Goal: Transaction & Acquisition: Book appointment/travel/reservation

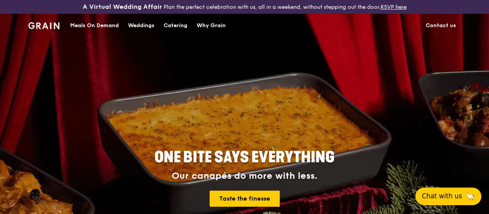
click at [444, 194] on button "Chat with us 🦙" at bounding box center [448, 197] width 66 height 18
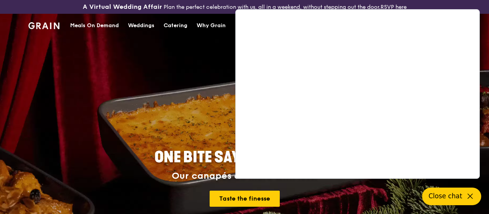
click at [181, 32] on div "Catering" at bounding box center [176, 25] width 24 height 23
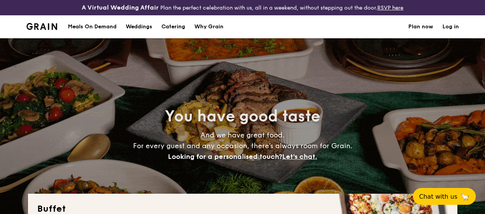
select select
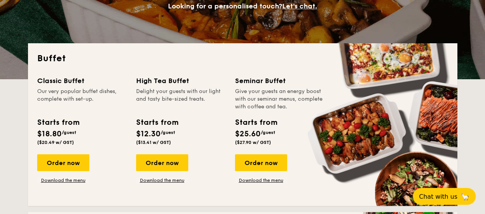
scroll to position [153, 0]
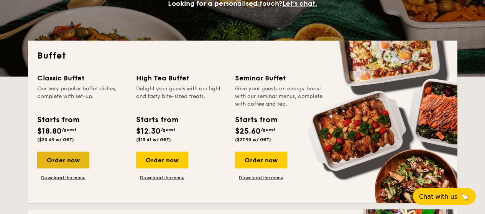
click at [66, 167] on div "Order now" at bounding box center [63, 160] width 52 height 17
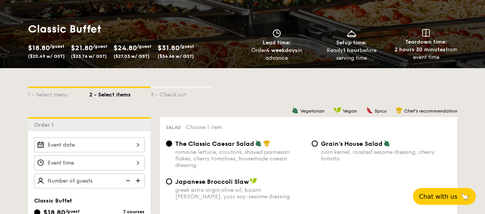
scroll to position [229, 0]
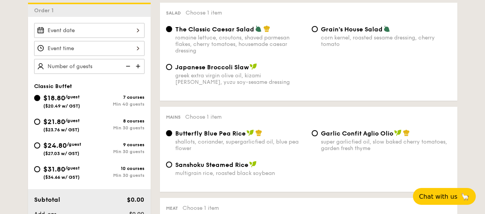
click at [103, 36] on input "Smoked Mesquite Whole Chicken brined in our in-house blend of herbs and spices,…" at bounding box center [89, 30] width 110 height 15
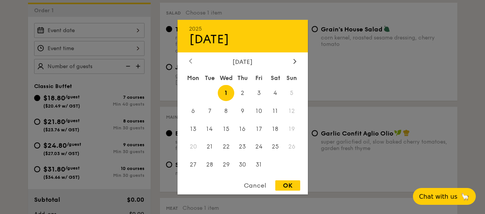
click at [190, 62] on icon at bounding box center [190, 61] width 3 height 5
click at [207, 165] on span "30" at bounding box center [209, 165] width 16 height 16
click at [208, 165] on span "30" at bounding box center [209, 165] width 16 height 16
click at [207, 165] on span "30" at bounding box center [209, 165] width 16 height 16
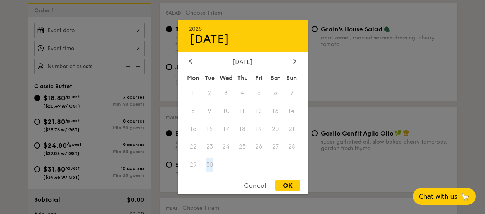
click at [208, 165] on span "30" at bounding box center [209, 165] width 16 height 16
click at [254, 184] on div "Cancel" at bounding box center [255, 185] width 38 height 10
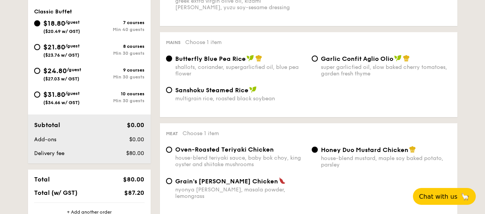
scroll to position [305, 0]
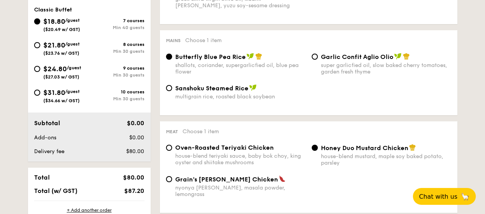
click at [40, 50] on div "$21.80 /guest ($23.76 w/ GST)" at bounding box center [61, 48] width 55 height 16
click at [40, 48] on input "$21.80 /guest ($23.76 w/ GST) 8 courses Min 30 guests" at bounding box center [37, 45] width 6 height 6
radio input "true"
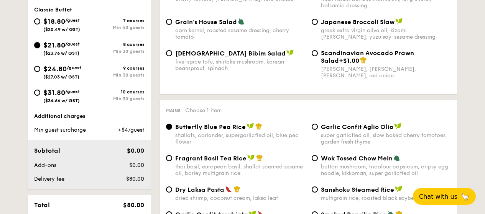
radio input "true"
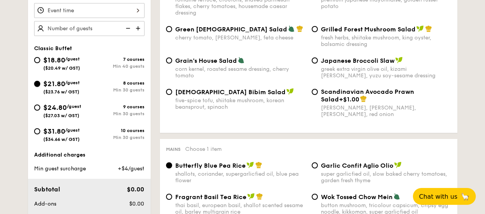
scroll to position [152, 0]
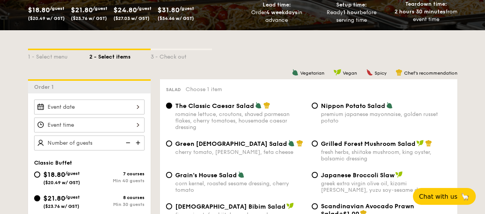
click at [79, 109] on input "Smoked Mesquite Whole Chicken brined in our in-house blend of herbs and spices,…" at bounding box center [89, 107] width 110 height 15
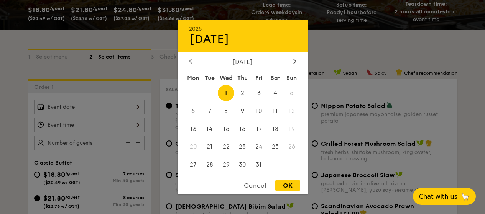
click at [190, 61] on icon at bounding box center [190, 61] width 3 height 5
click at [257, 185] on div "Cancel" at bounding box center [255, 185] width 38 height 10
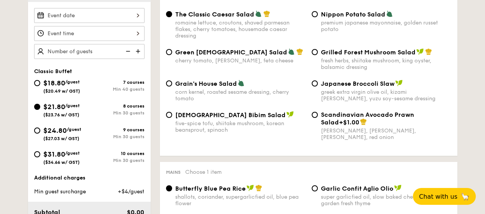
scroll to position [228, 0]
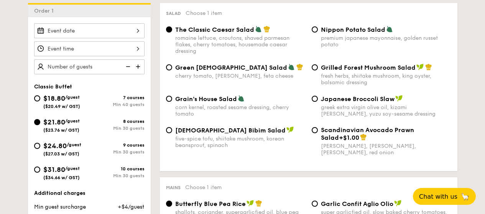
click at [138, 74] on img at bounding box center [138, 66] width 11 height 15
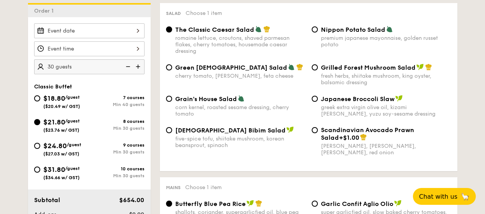
click at [138, 74] on img at bounding box center [138, 66] width 11 height 15
click at [137, 73] on img at bounding box center [138, 66] width 11 height 15
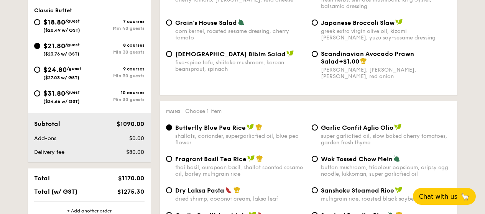
scroll to position [267, 0]
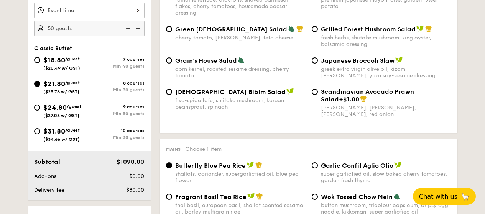
click at [128, 35] on img at bounding box center [126, 28] width 11 height 15
click at [138, 36] on img at bounding box center [138, 28] width 11 height 15
type input "50 guests"
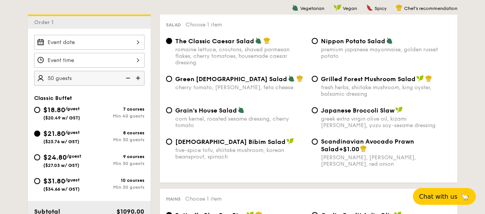
scroll to position [228, 0]
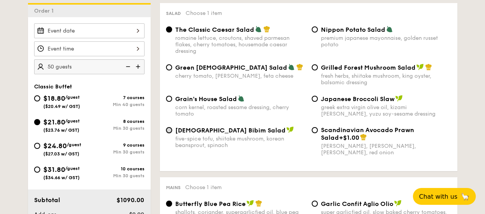
click at [168, 133] on input "Korean Bibim Salad five-spice tofu, shiitake mushroom, korean beansprout, spina…" at bounding box center [169, 130] width 6 height 6
radio input "true"
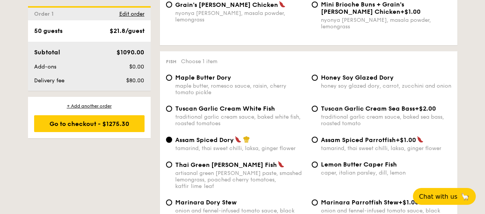
scroll to position [762, 0]
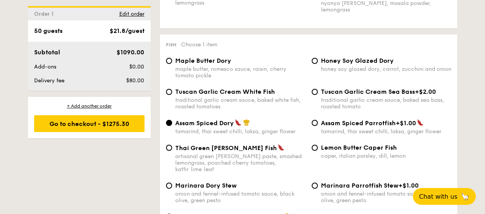
click at [182, 90] on span "Tuscan Garlic Cream White Fish" at bounding box center [225, 91] width 100 height 7
click at [172, 90] on input "Tuscan Garlic Cream White Fish traditional garlic cream sauce, baked white fish…" at bounding box center [169, 92] width 6 height 6
radio input "true"
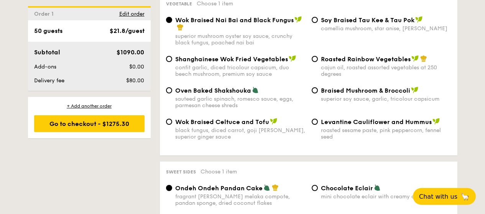
scroll to position [1029, 0]
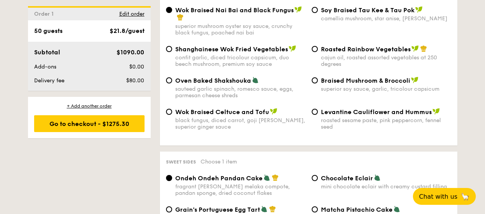
click at [319, 77] on div "Braised Mushroom & Broccoli superior soy sauce, garlic, tricolour capsicum" at bounding box center [381, 85] width 146 height 16
click at [316, 77] on input "Braised Mushroom & Broccoli superior soy sauce, garlic, tricolour capsicum" at bounding box center [314, 80] width 6 height 6
radio input "true"
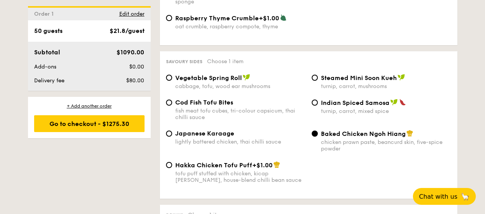
scroll to position [1334, 0]
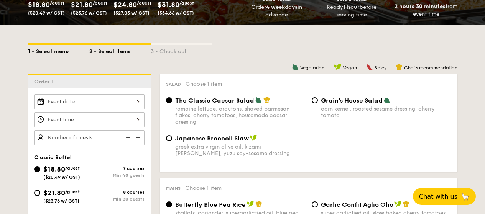
scroll to position [119, 0]
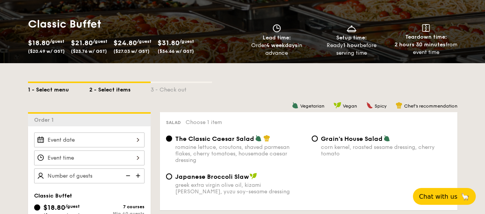
click at [55, 94] on div "1 - Select menu" at bounding box center [58, 88] width 61 height 11
select select
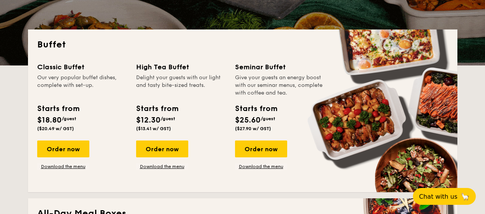
scroll to position [196, 0]
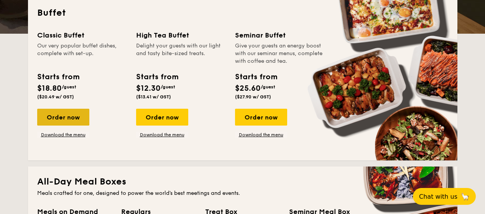
click at [63, 123] on div "Order now" at bounding box center [63, 117] width 52 height 17
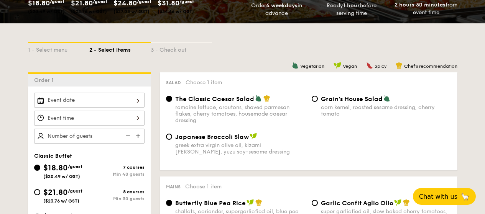
scroll to position [231, 0]
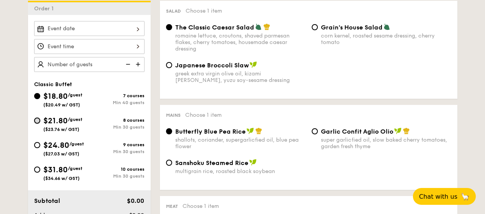
click at [35, 124] on input "$21.80 /guest ($23.76 w/ GST) 8 courses Min 30 guests" at bounding box center [37, 121] width 6 height 6
radio input "true"
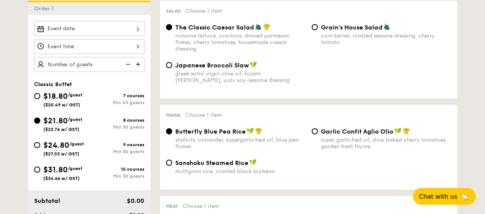
radio input "true"
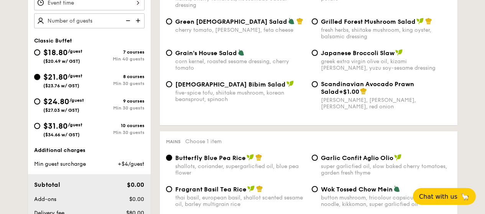
scroll to position [172, 0]
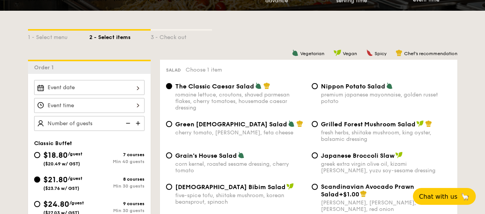
click at [93, 91] on input "Smoked Mesquite Whole Chicken brined in our in-house blend of herbs and spices,…" at bounding box center [89, 87] width 110 height 15
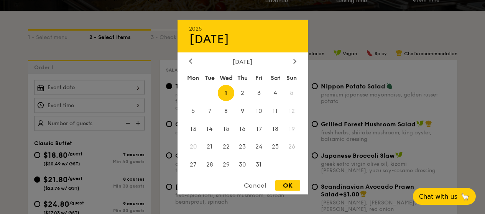
click at [221, 95] on span "1" at bounding box center [226, 93] width 16 height 16
click at [222, 93] on span "1" at bounding box center [226, 93] width 16 height 16
click at [288, 186] on div "OK" at bounding box center [287, 185] width 25 height 10
type input "Oct 01, 2025"
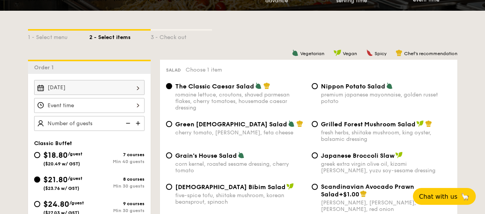
click at [99, 113] on input "Smoked Mesquite Whole Chicken brined in our in-house blend of herbs and spices,…" at bounding box center [89, 105] width 110 height 15
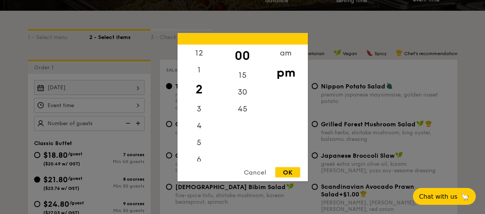
click at [293, 174] on div "OK" at bounding box center [287, 172] width 25 height 10
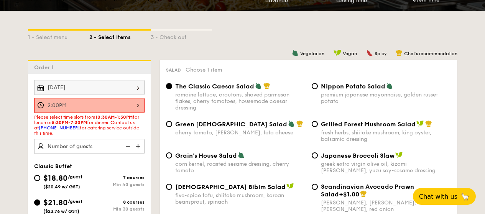
click at [101, 111] on input "2:00PM" at bounding box center [89, 105] width 110 height 15
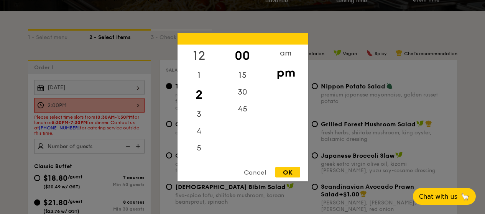
click at [199, 55] on div "12" at bounding box center [198, 55] width 43 height 22
click at [293, 171] on div "OK" at bounding box center [287, 172] width 25 height 10
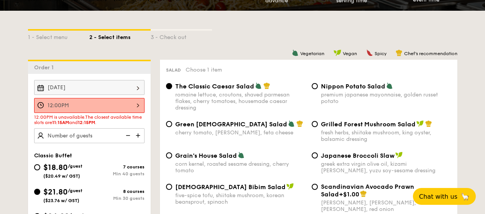
click at [136, 112] on input "12:00PM" at bounding box center [89, 105] width 110 height 15
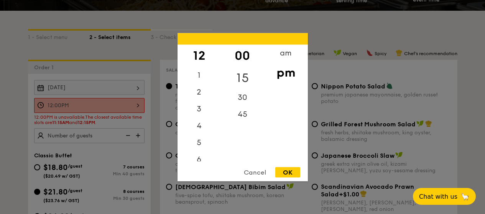
click at [247, 72] on div "15" at bounding box center [242, 78] width 43 height 22
click at [285, 169] on div "OK" at bounding box center [287, 172] width 25 height 10
type input "12:15PM"
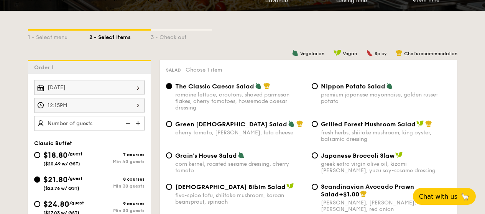
click at [137, 129] on img at bounding box center [138, 123] width 11 height 15
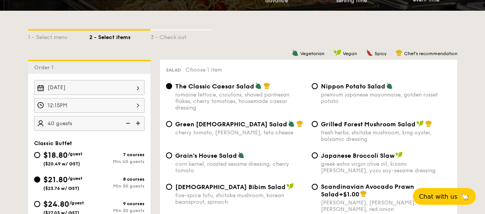
click at [137, 129] on img at bounding box center [138, 123] width 11 height 15
click at [129, 129] on img at bounding box center [126, 123] width 11 height 15
type input "50 guests"
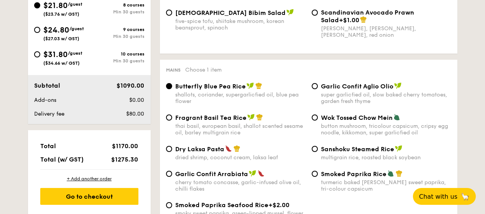
scroll to position [362, 0]
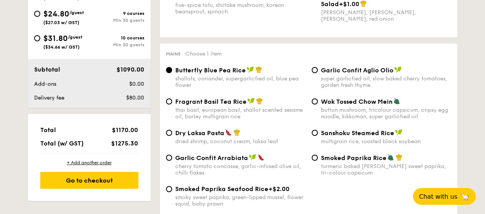
drag, startPoint x: 112, startPoint y: 150, endPoint x: 138, endPoint y: 150, distance: 26.4
click at [138, 147] on div "$1275.30" at bounding box center [121, 143] width 42 height 7
copy span "$1275.30"
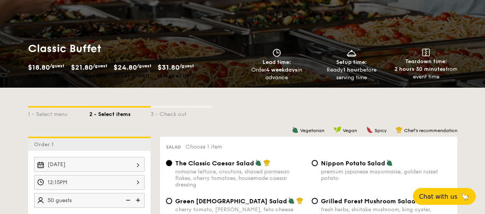
scroll to position [0, 0]
